Goal: Leave review/rating

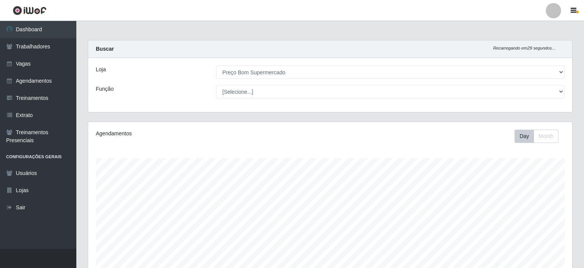
select select "387"
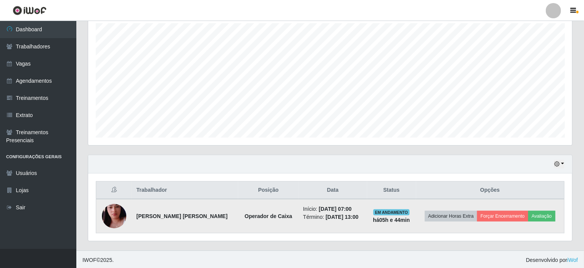
scroll to position [159, 484]
click at [539, 213] on button "Avaliação" at bounding box center [542, 216] width 27 height 11
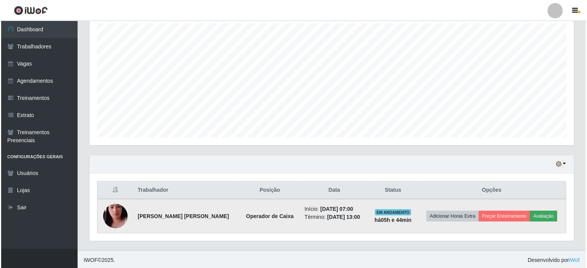
scroll to position [159, 481]
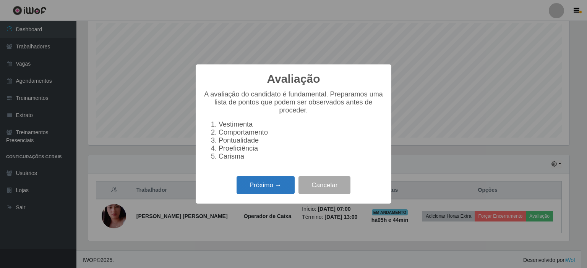
click at [263, 194] on button "Próximo →" at bounding box center [265, 185] width 58 height 18
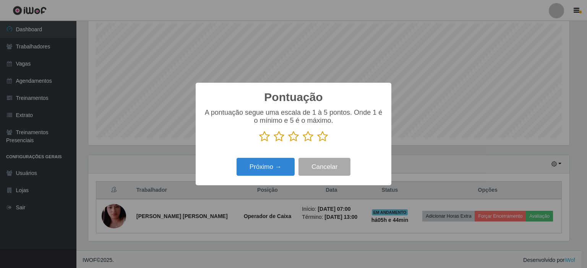
click at [321, 137] on icon at bounding box center [322, 136] width 11 height 11
click at [317, 142] on input "radio" at bounding box center [317, 142] width 0 height 0
click at [264, 167] on button "Próximo →" at bounding box center [265, 167] width 58 height 18
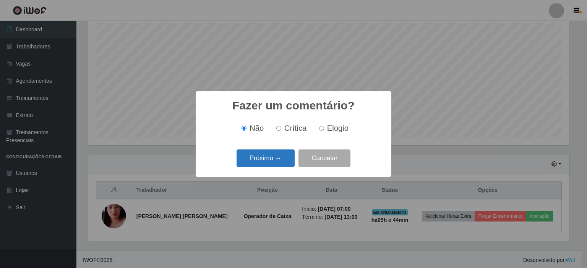
click at [270, 155] on button "Próximo →" at bounding box center [265, 159] width 58 height 18
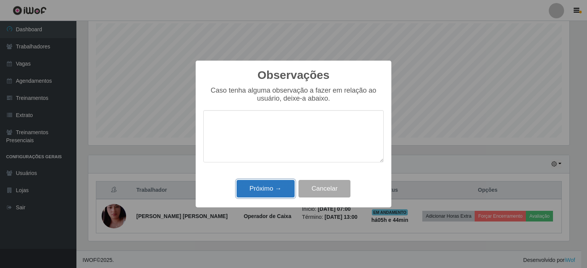
click at [265, 188] on button "Próximo →" at bounding box center [265, 189] width 58 height 18
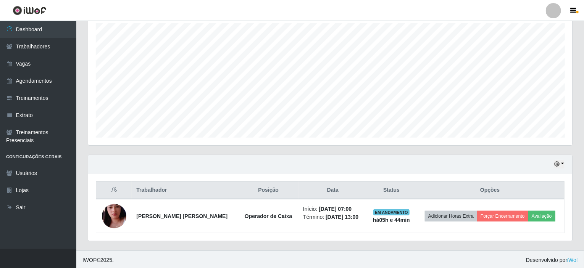
scroll to position [159, 484]
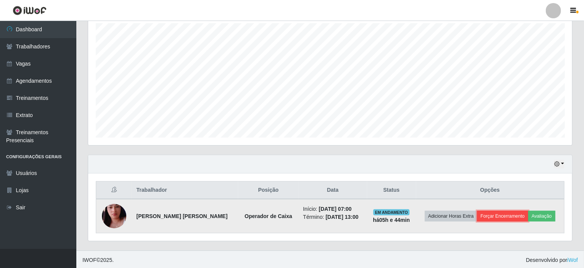
click at [500, 213] on button "Forçar Encerramento" at bounding box center [502, 216] width 51 height 11
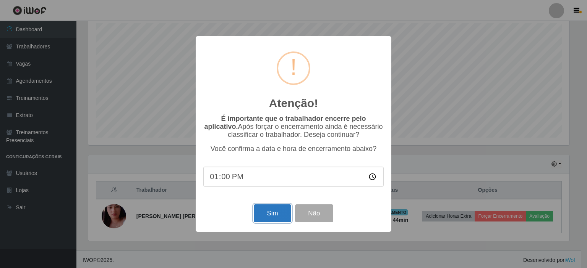
click at [269, 212] on button "Sim" at bounding box center [272, 214] width 37 height 18
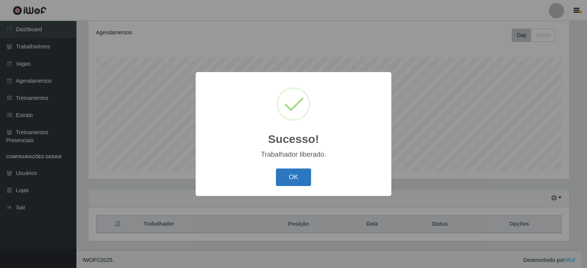
click at [284, 174] on button "OK" at bounding box center [294, 178] width 36 height 18
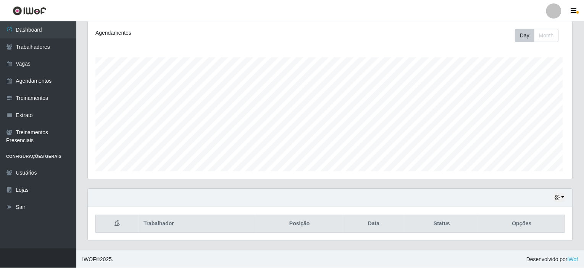
scroll to position [159, 484]
